Goal: Task Accomplishment & Management: Use online tool/utility

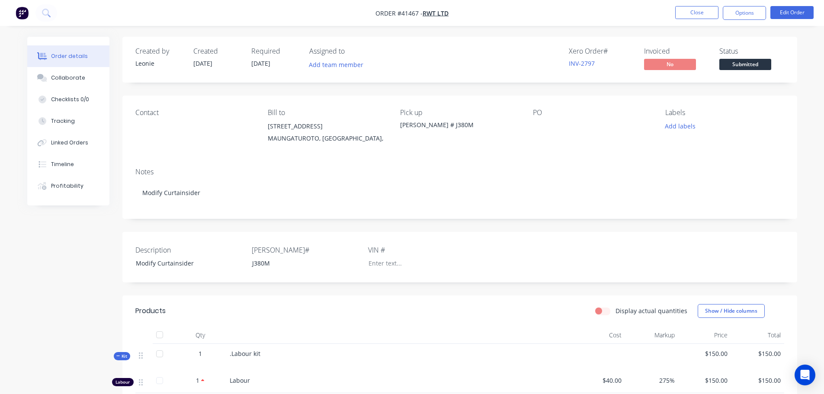
scroll to position [189, 0]
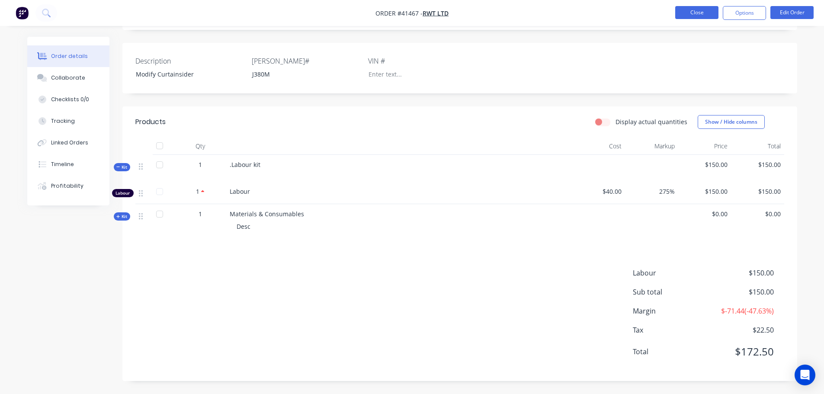
click at [694, 12] on button "Close" at bounding box center [696, 12] width 43 height 13
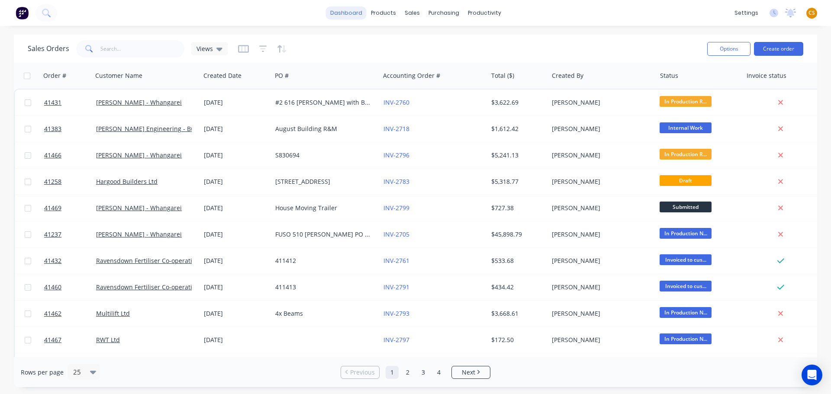
click at [353, 16] on link "dashboard" at bounding box center [346, 12] width 41 height 13
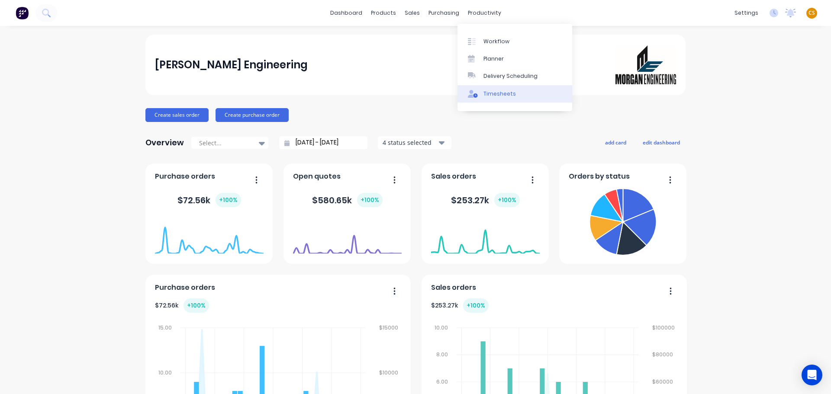
click at [499, 97] on div "Timesheets" at bounding box center [499, 94] width 32 height 8
